Goal: Navigation & Orientation: Understand site structure

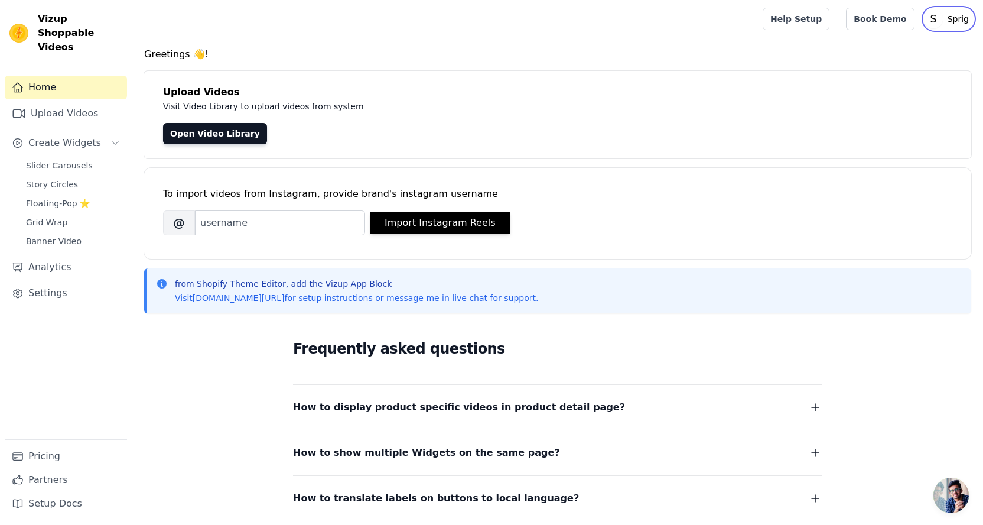
click at [956, 15] on p "Sprig" at bounding box center [958, 18] width 31 height 21
click at [910, 48] on link "Settings" at bounding box center [916, 48] width 113 height 21
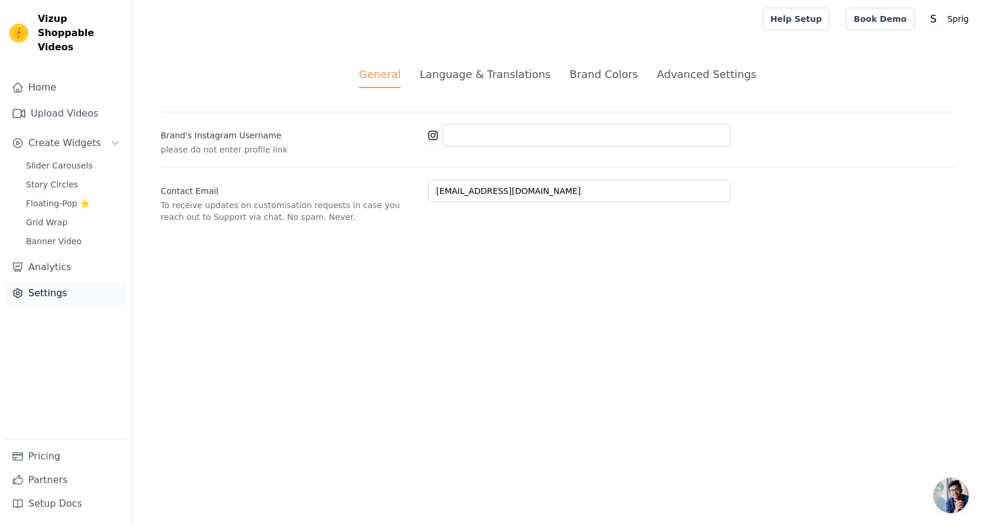
click at [47, 289] on link "Settings" at bounding box center [66, 293] width 122 height 24
click at [58, 76] on link "Home" at bounding box center [66, 88] width 122 height 24
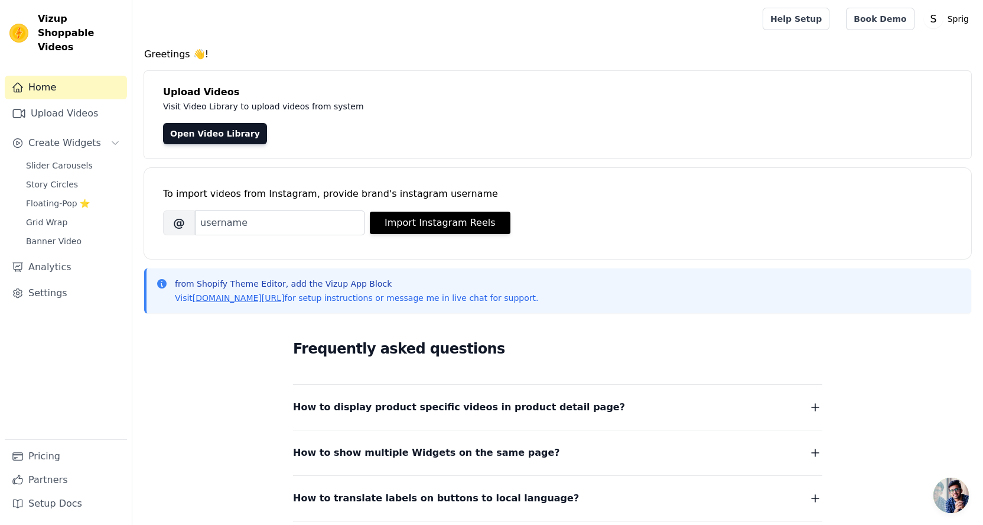
click at [70, 34] on span "Vizup Shoppable Videos" at bounding box center [80, 33] width 84 height 43
click at [43, 17] on span "Vizup Shoppable Videos" at bounding box center [80, 33] width 84 height 43
click at [226, 135] on link "Open Video Library" at bounding box center [215, 133] width 104 height 21
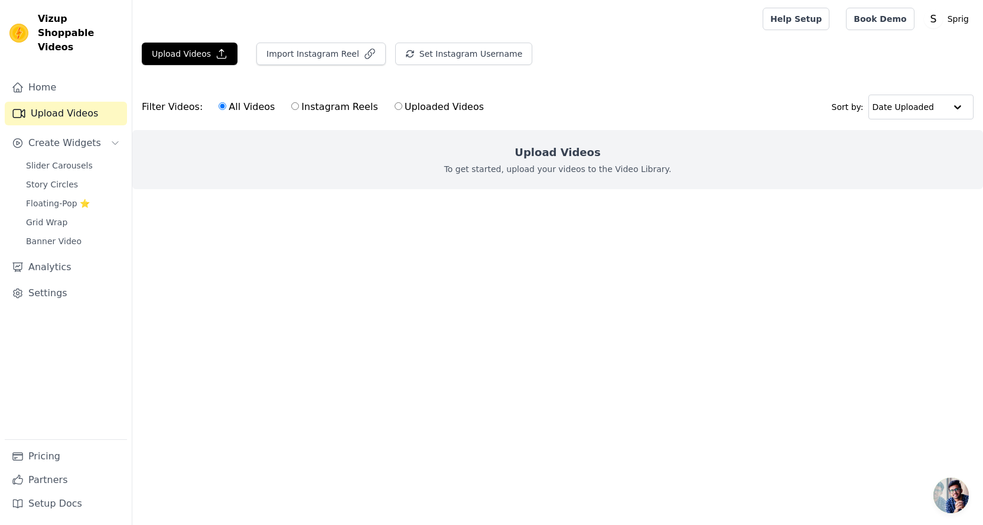
click at [698, 77] on div "Upload Videos Import Instagram Reel Set Instagram Username Import Latest IG Ree…" at bounding box center [557, 125] width 851 height 165
click at [960, 18] on p "Sprig" at bounding box center [958, 18] width 31 height 21
click at [789, 56] on div "Upload Videos Import Instagram Reel Set Instagram Username Import Latest IG Ree…" at bounding box center [557, 59] width 851 height 32
click at [33, 451] on link "Pricing" at bounding box center [66, 456] width 122 height 24
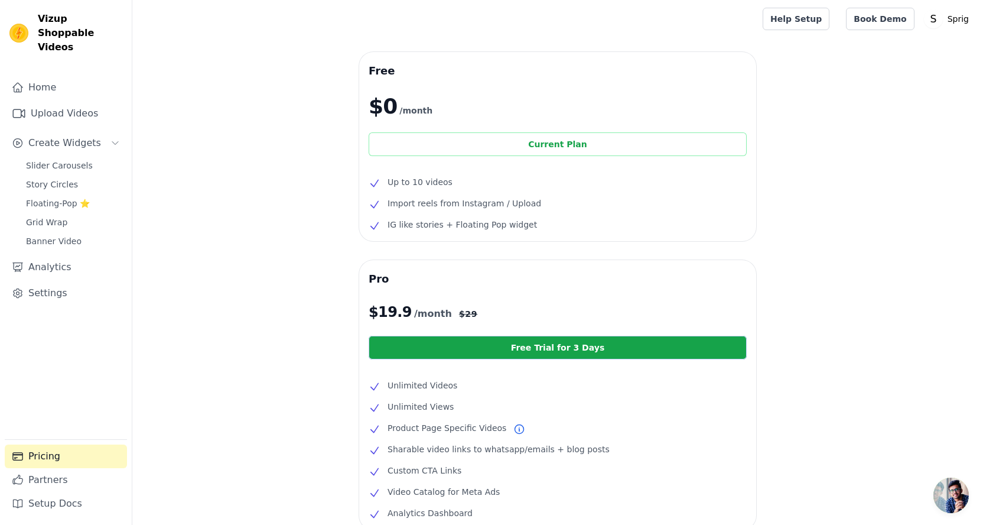
click at [577, 147] on div "Current Plan" at bounding box center [558, 144] width 378 height 24
click at [598, 148] on div "Current Plan" at bounding box center [558, 144] width 378 height 24
click at [61, 76] on link "Home" at bounding box center [66, 88] width 122 height 24
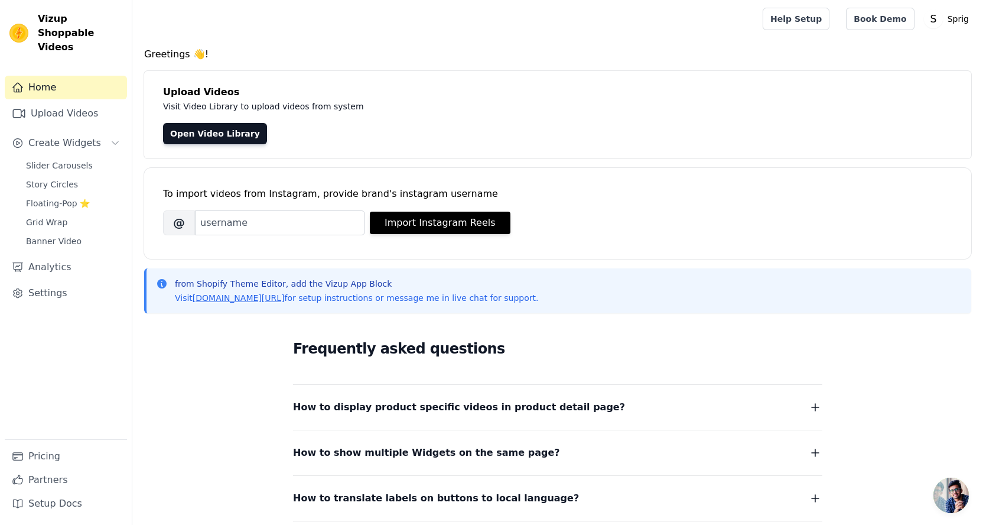
click at [25, 24] on img at bounding box center [18, 33] width 19 height 19
click at [245, 217] on input "Brand's Instagram Username" at bounding box center [280, 222] width 170 height 25
click at [51, 235] on span "Banner Video" at bounding box center [54, 241] width 56 height 12
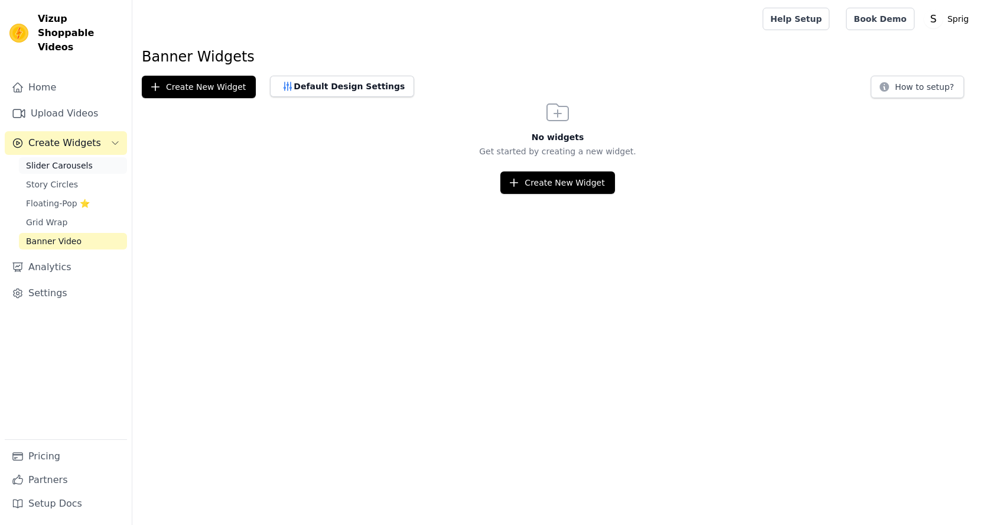
click at [80, 159] on span "Slider Carousels" at bounding box center [59, 165] width 67 height 12
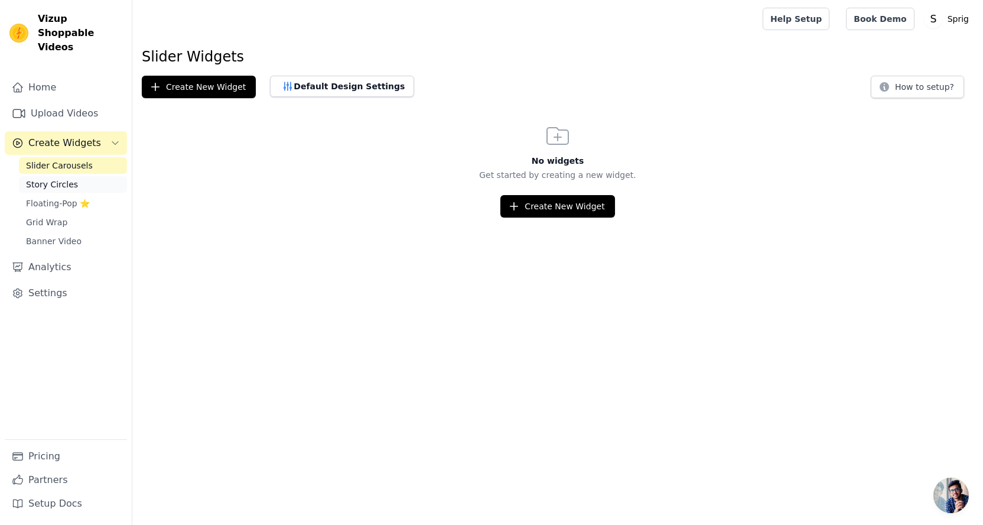
click at [72, 178] on span "Story Circles" at bounding box center [52, 184] width 52 height 12
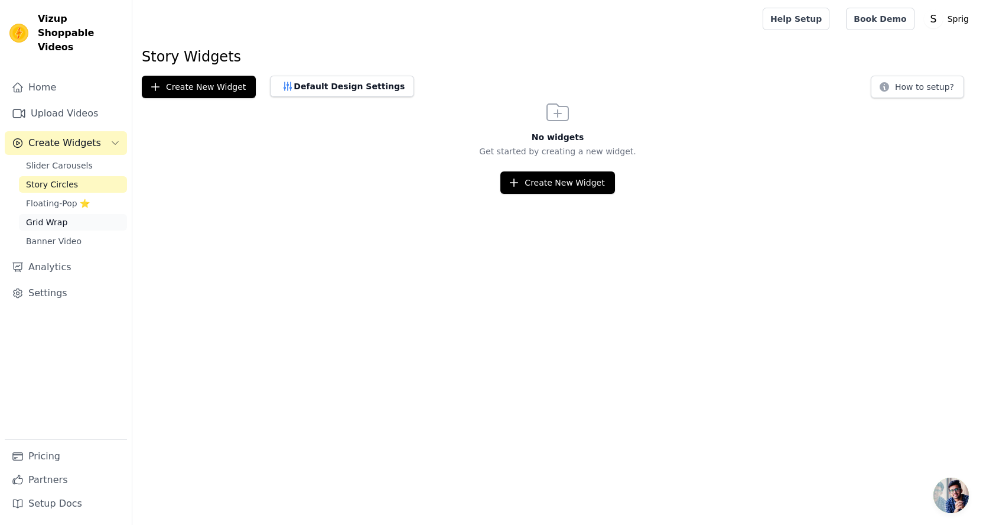
click at [64, 214] on link "Grid Wrap" at bounding box center [73, 222] width 108 height 17
click at [60, 235] on span "Banner Video" at bounding box center [54, 241] width 56 height 12
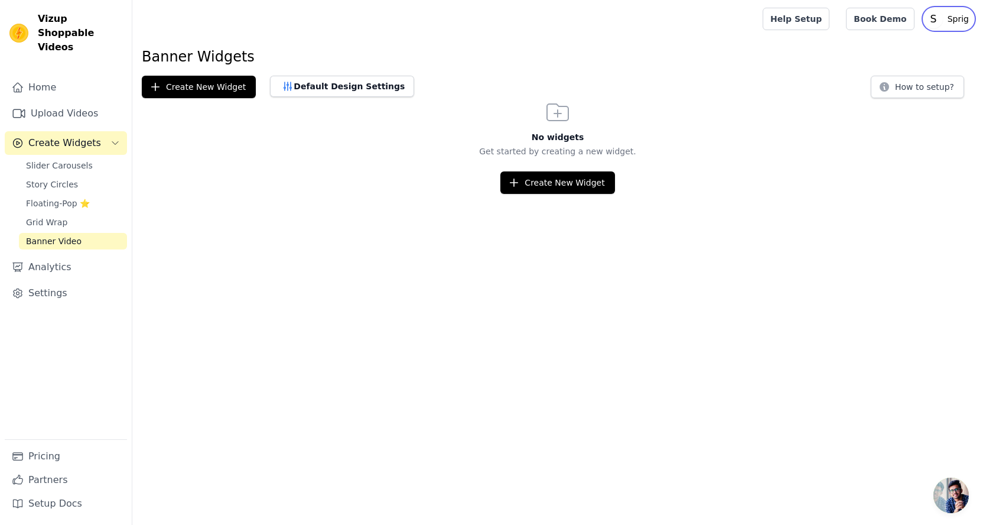
click at [962, 21] on p "Sprig" at bounding box center [958, 18] width 31 height 21
click at [897, 48] on link "Settings" at bounding box center [916, 48] width 113 height 21
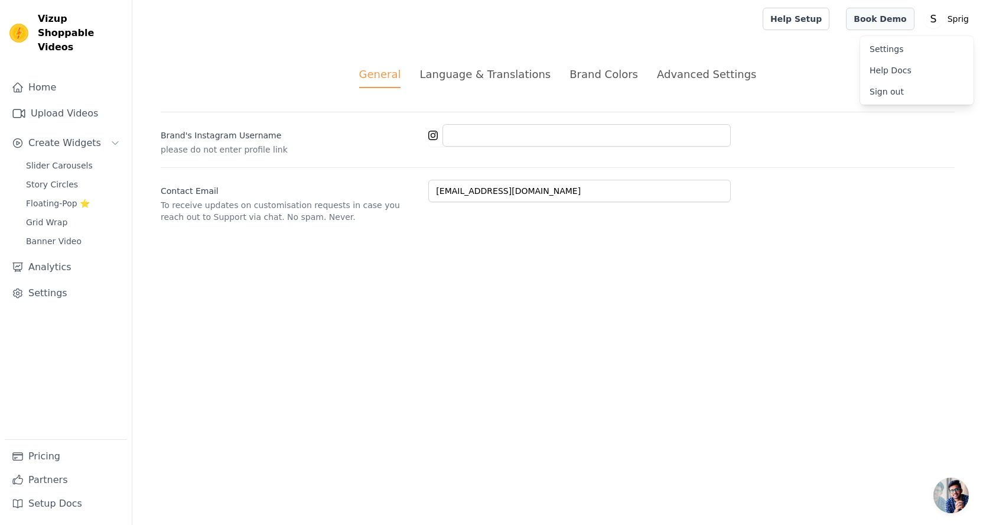
click at [886, 9] on link "Book Demo" at bounding box center [880, 19] width 68 height 22
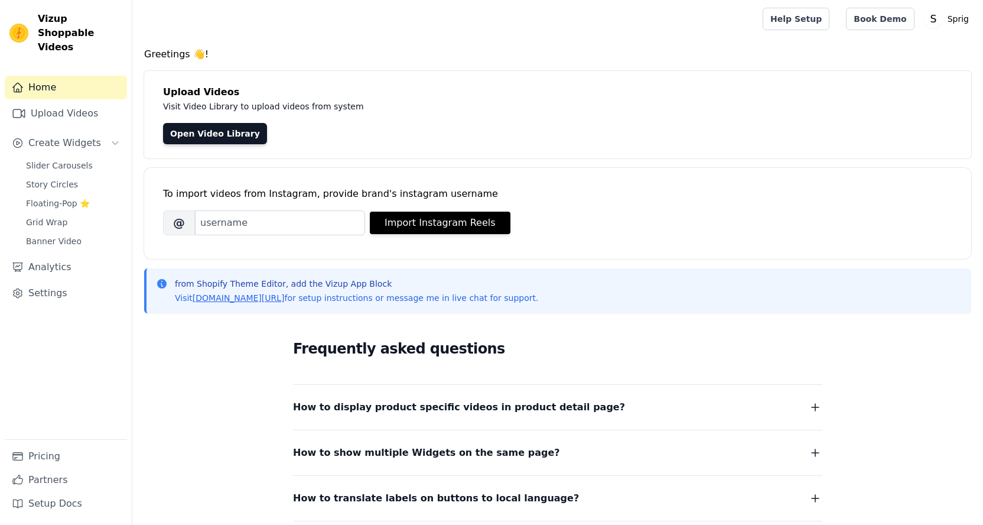
click at [308, 44] on main "Greetings 👋! Upload Videos Visit Video Library to upload videos from system Ope…" at bounding box center [557, 350] width 851 height 625
click at [44, 457] on link "Pricing" at bounding box center [66, 456] width 122 height 24
